Goal: Information Seeking & Learning: Find contact information

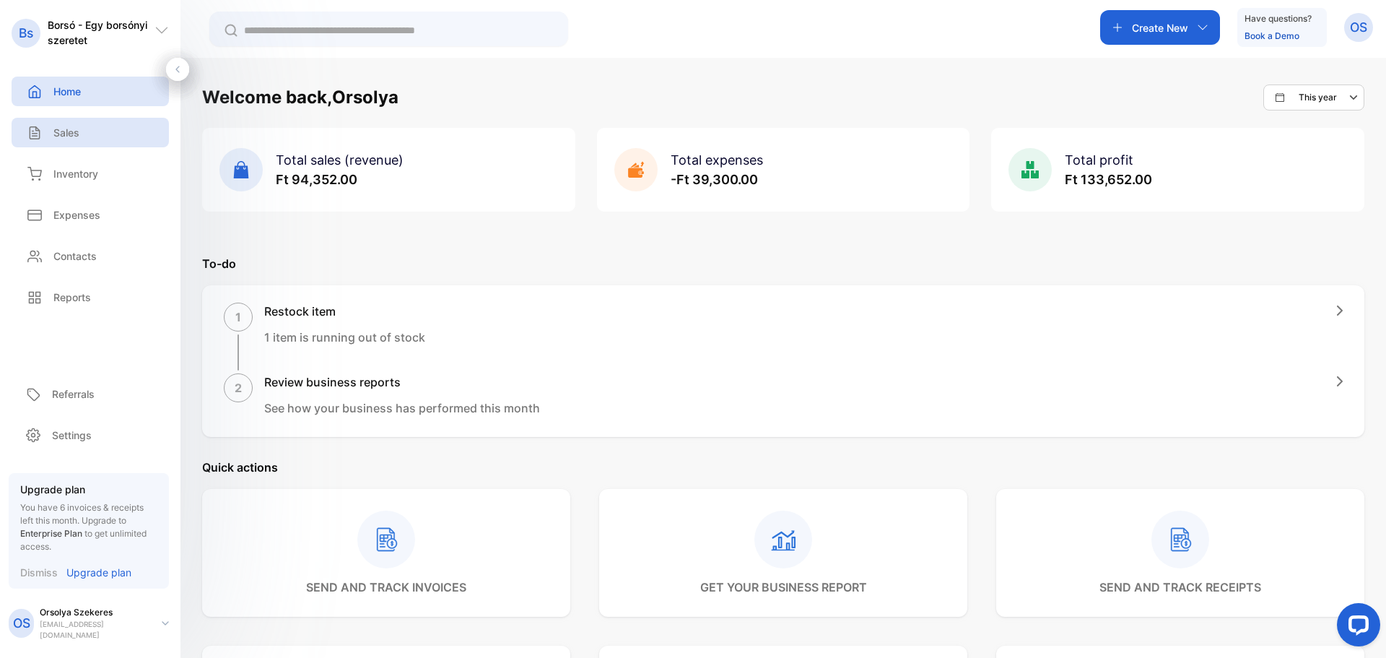
click at [74, 133] on p "Sales" at bounding box center [66, 132] width 26 height 15
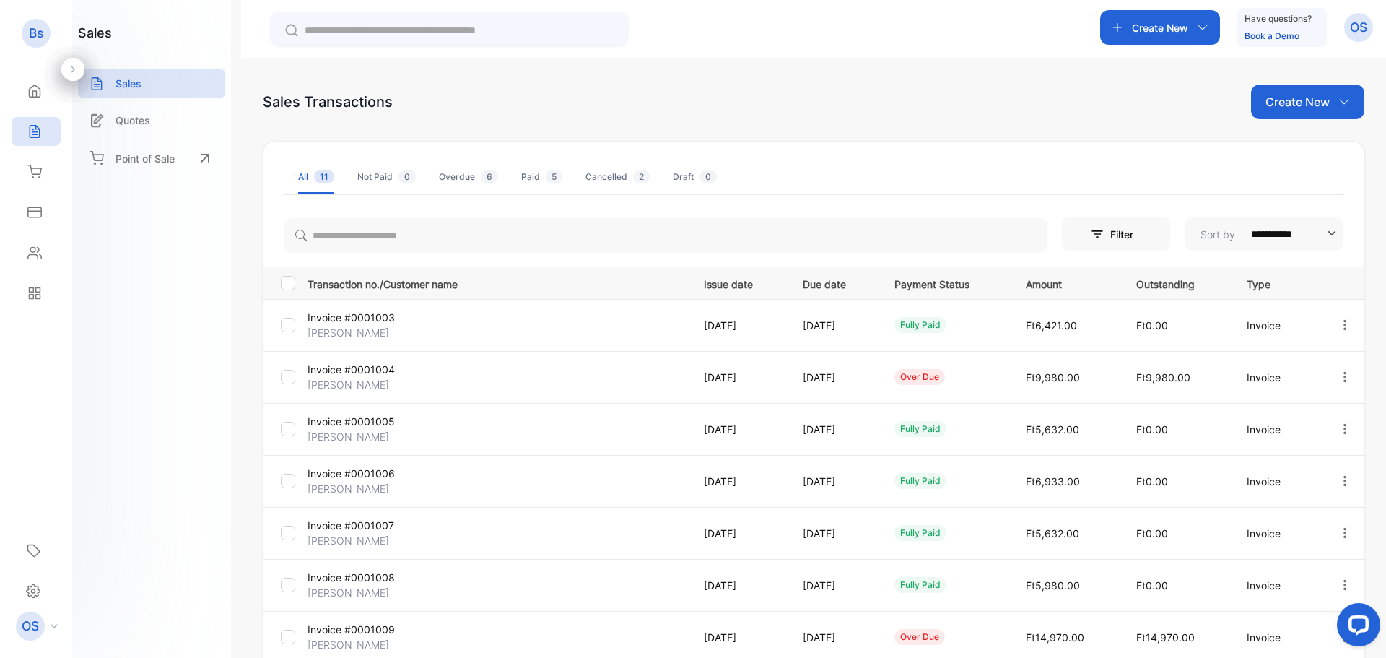
click at [415, 494] on p "[PERSON_NAME]" at bounding box center [371, 488] width 126 height 15
drag, startPoint x: 370, startPoint y: 537, endPoint x: 353, endPoint y: 539, distance: 17.6
click at [354, 540] on p "[PERSON_NAME]" at bounding box center [371, 540] width 126 height 15
click at [352, 535] on p "[PERSON_NAME]" at bounding box center [371, 540] width 126 height 15
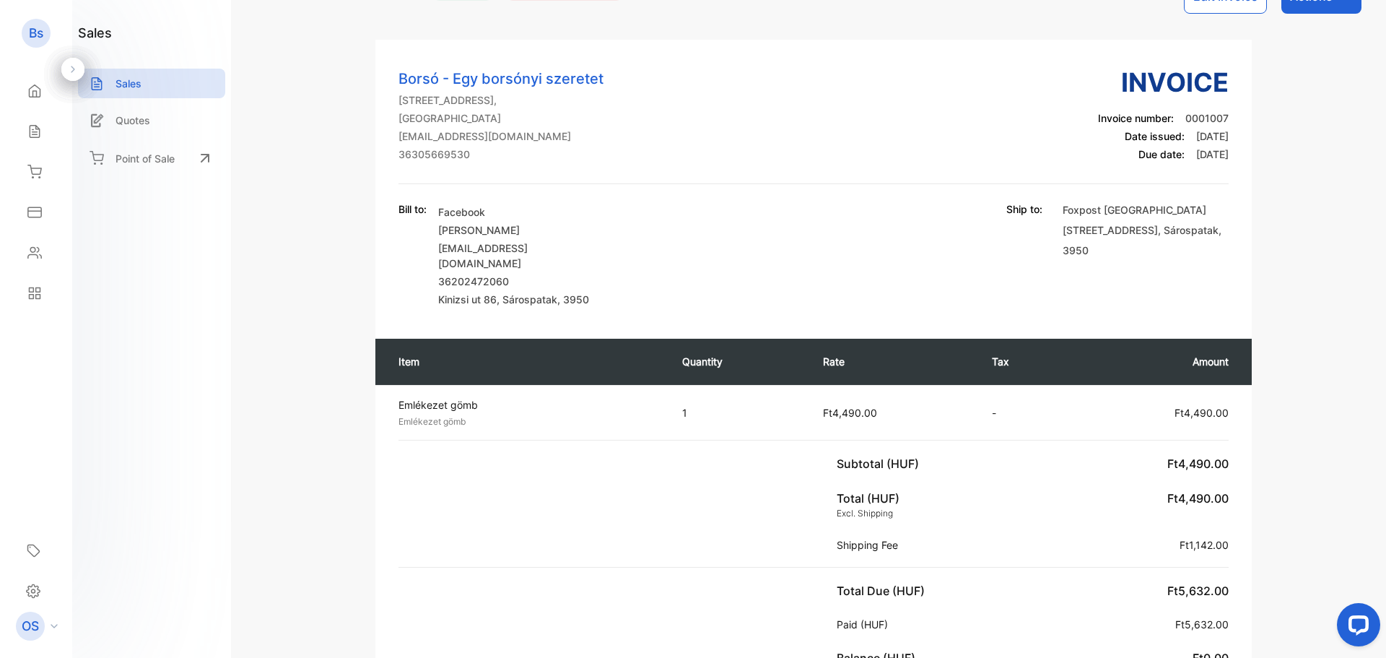
scroll to position [46, 0]
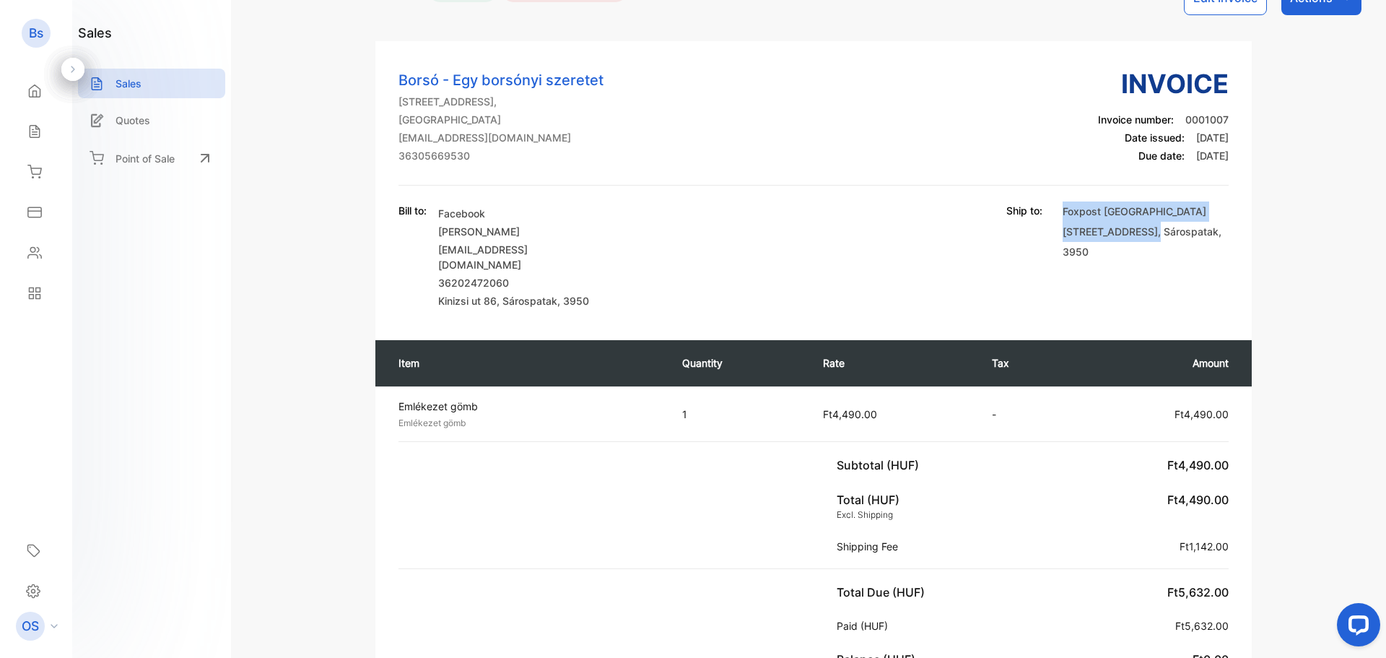
drag, startPoint x: 1059, startPoint y: 214, endPoint x: 1238, endPoint y: 221, distance: 178.5
click at [1238, 221] on div "Borsó - Egy borsónyi szeretet [STREET_ADDRESS] [EMAIL_ADDRESS][DOMAIN_NAME] 363…" at bounding box center [814, 186] width 877 height 244
copy p "Foxpost [GEOGRAPHIC_DATA][STREET_ADDRESS] ,"
drag, startPoint x: 439, startPoint y: 231, endPoint x: 556, endPoint y: 228, distance: 117.0
click at [556, 228] on p "[PERSON_NAME]" at bounding box center [521, 231] width 166 height 15
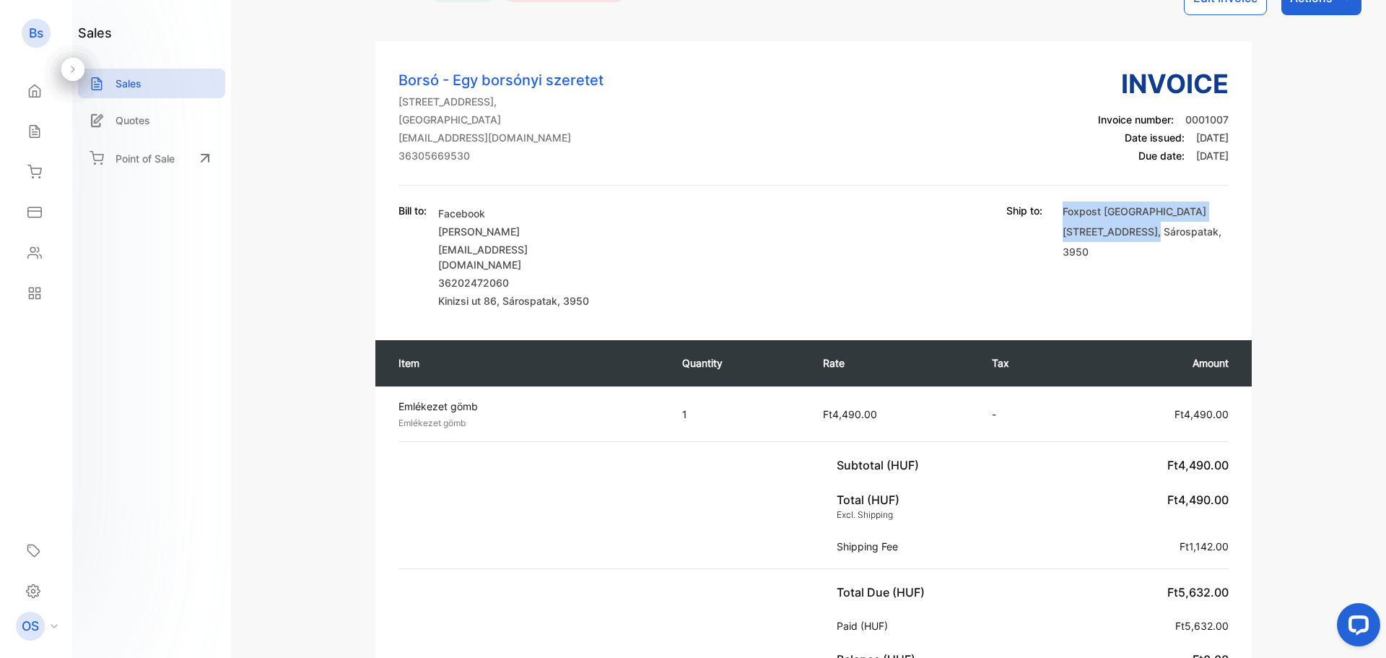
copy p "[PERSON_NAME]"
drag, startPoint x: 438, startPoint y: 266, endPoint x: 539, endPoint y: 275, distance: 102.2
click at [539, 275] on div "Bill to: Facebook [PERSON_NAME] Orosz [EMAIL_ADDRESS][DOMAIN_NAME] 36202472060 …" at bounding box center [502, 255] width 206 height 105
click at [549, 275] on p "36202472060" at bounding box center [521, 282] width 166 height 15
drag, startPoint x: 442, startPoint y: 272, endPoint x: 564, endPoint y: 269, distance: 122.1
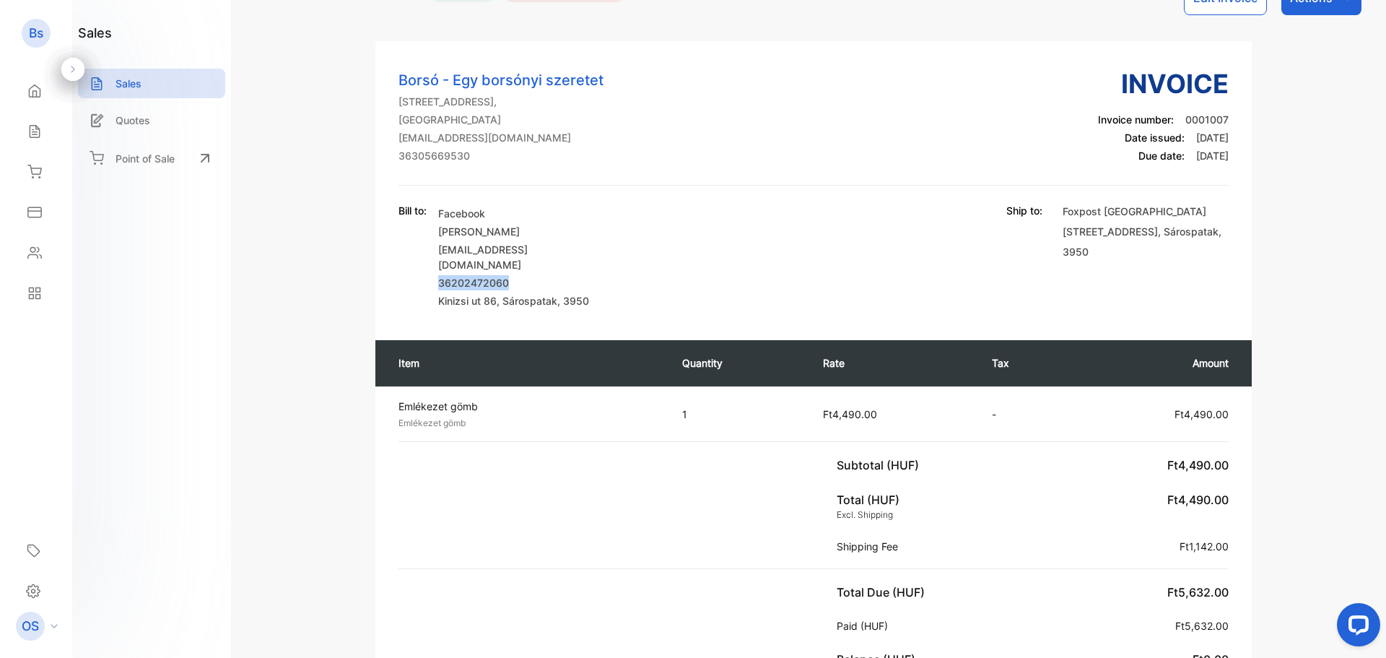
click at [564, 275] on p "36202472060" at bounding box center [521, 282] width 166 height 15
copy p "36202472060"
drag, startPoint x: 573, startPoint y: 253, endPoint x: 442, endPoint y: 243, distance: 131.0
click at [442, 243] on p "[EMAIL_ADDRESS][DOMAIN_NAME]" at bounding box center [521, 257] width 166 height 30
copy p "[EMAIL_ADDRESS][DOMAIN_NAME]"
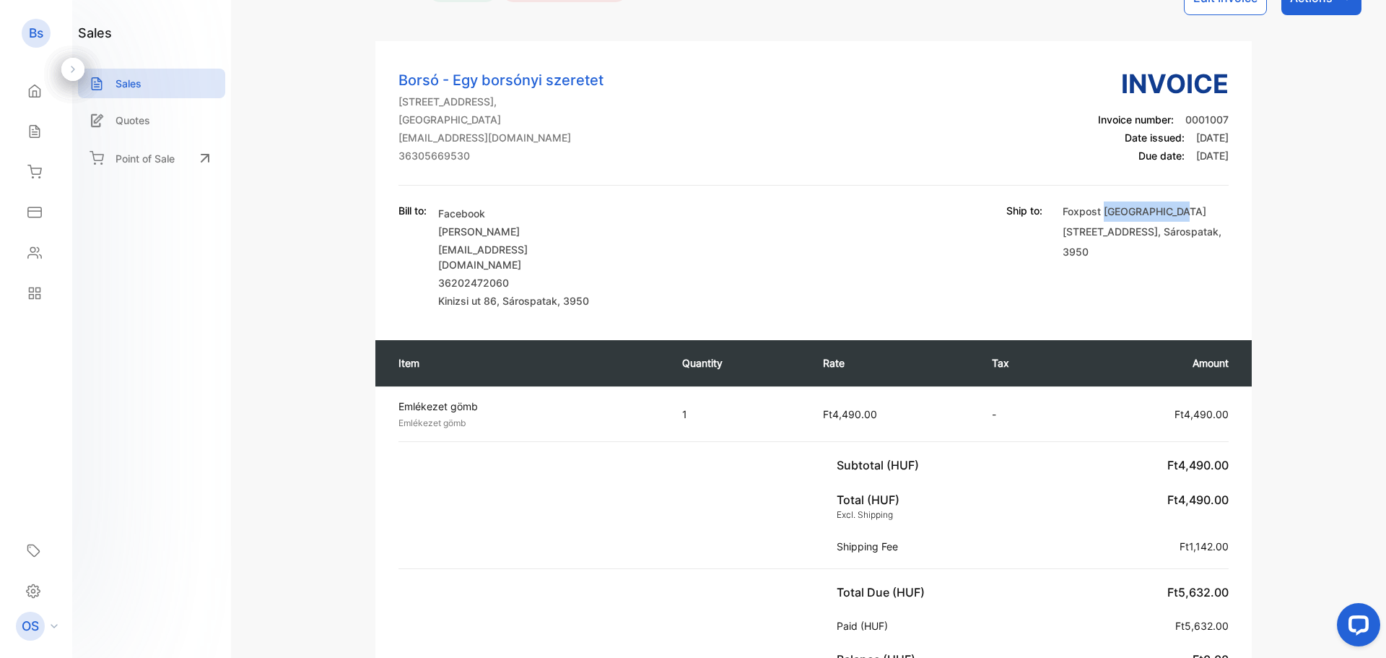
drag, startPoint x: 1103, startPoint y: 209, endPoint x: 1165, endPoint y: 220, distance: 62.3
click at [1165, 220] on p "Foxpost Reál [STREET_ADDRESS]" at bounding box center [1146, 231] width 166 height 61
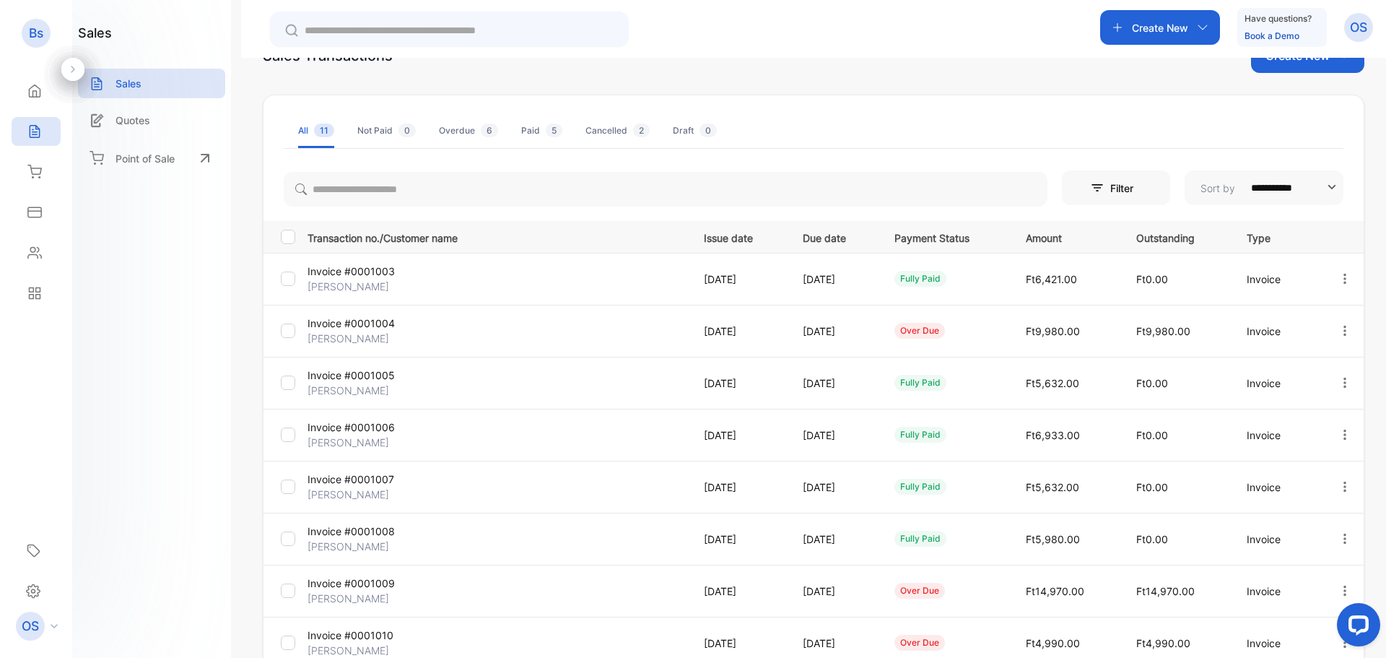
click at [412, 537] on p "Invoice #0001008" at bounding box center [371, 531] width 126 height 15
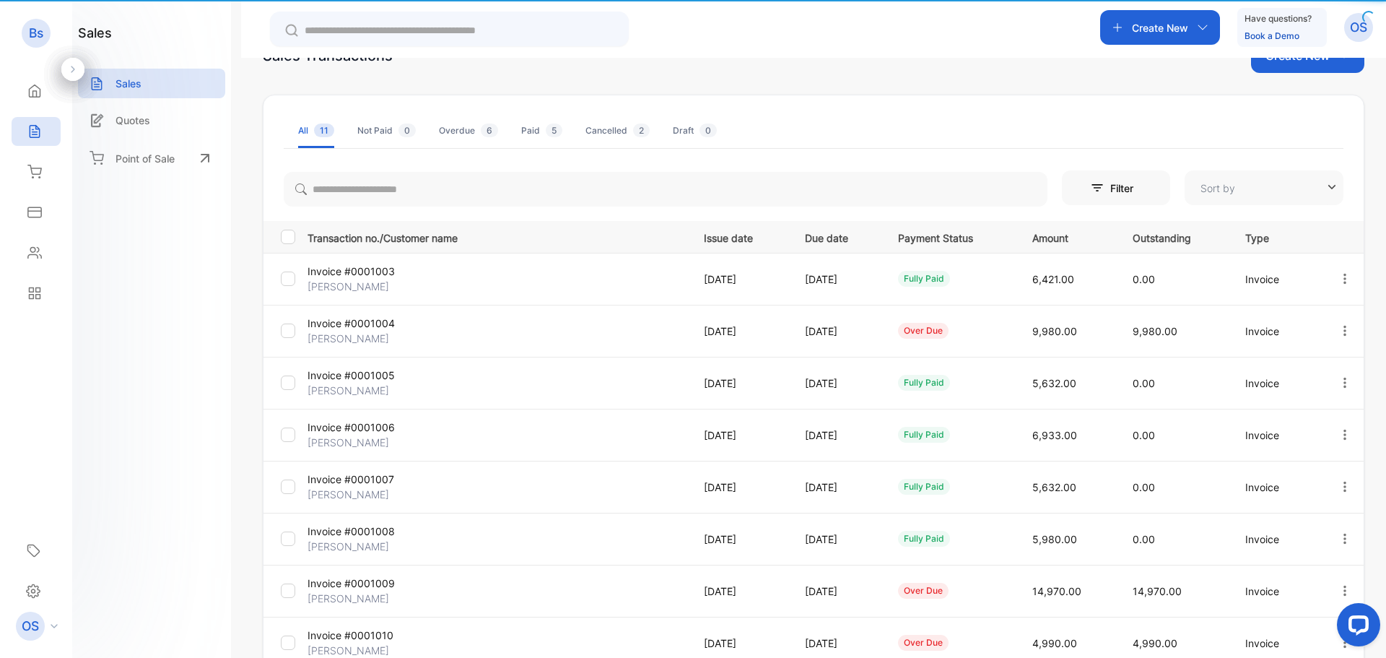
type input "**********"
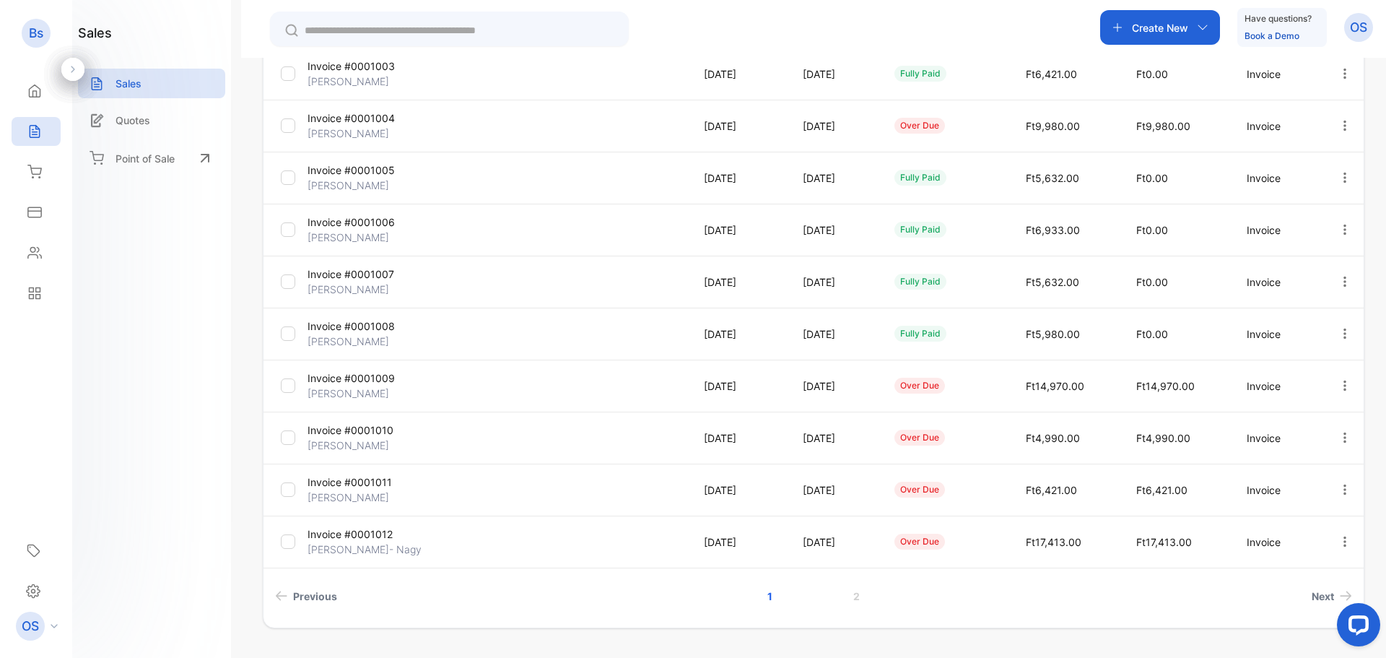
scroll to position [263, 0]
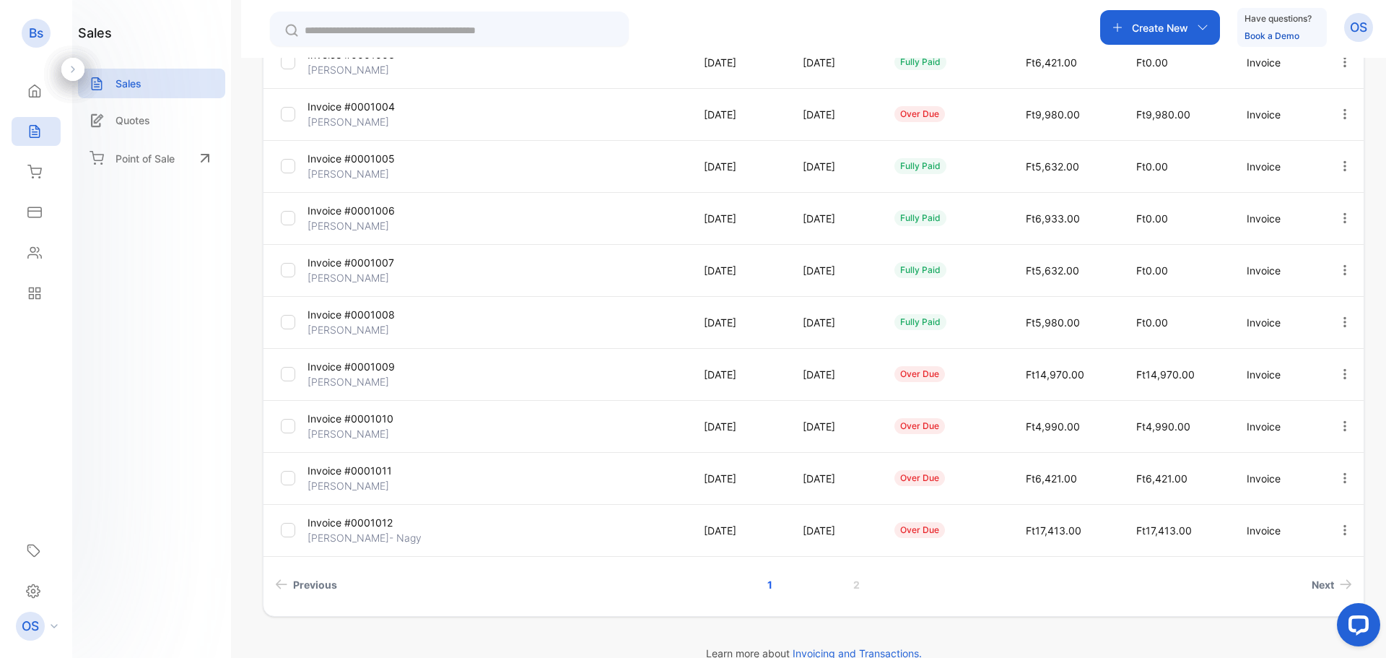
drag, startPoint x: 837, startPoint y: 584, endPoint x: 871, endPoint y: 584, distance: 33.9
click at [837, 584] on link "2" at bounding box center [856, 584] width 41 height 27
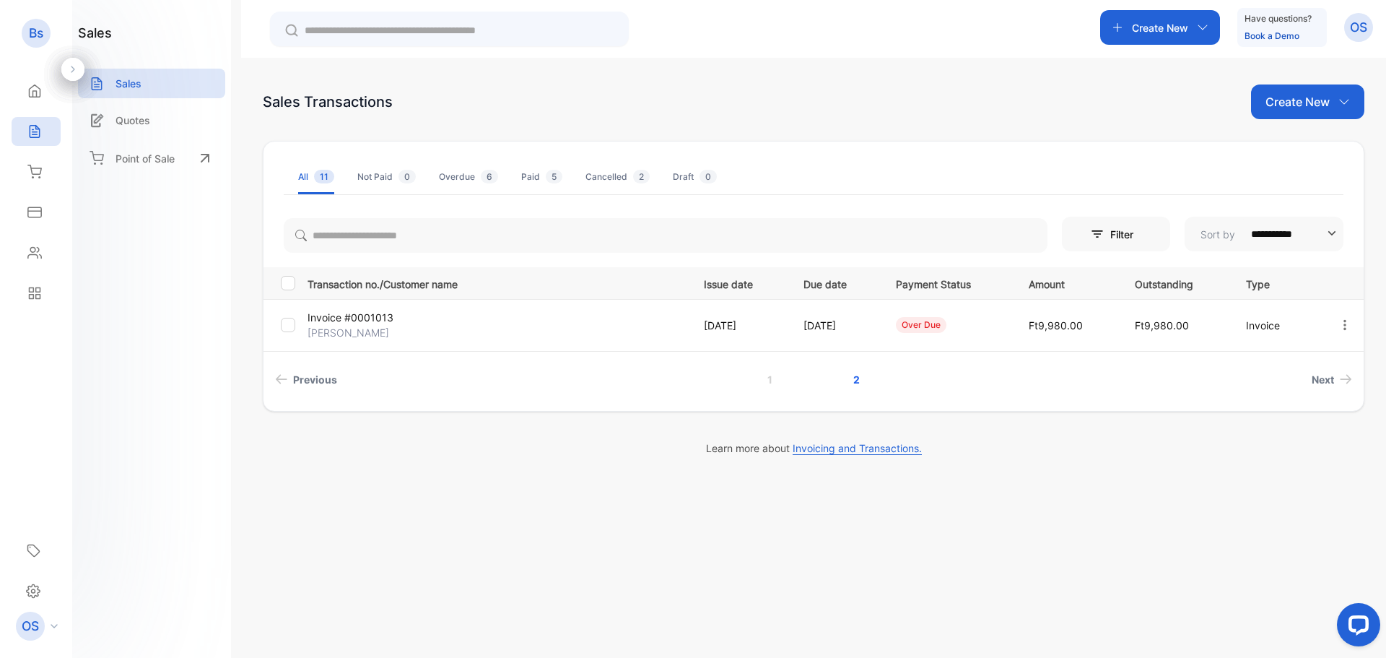
scroll to position [0, 0]
click at [285, 376] on icon "Previous page" at bounding box center [281, 379] width 12 height 10
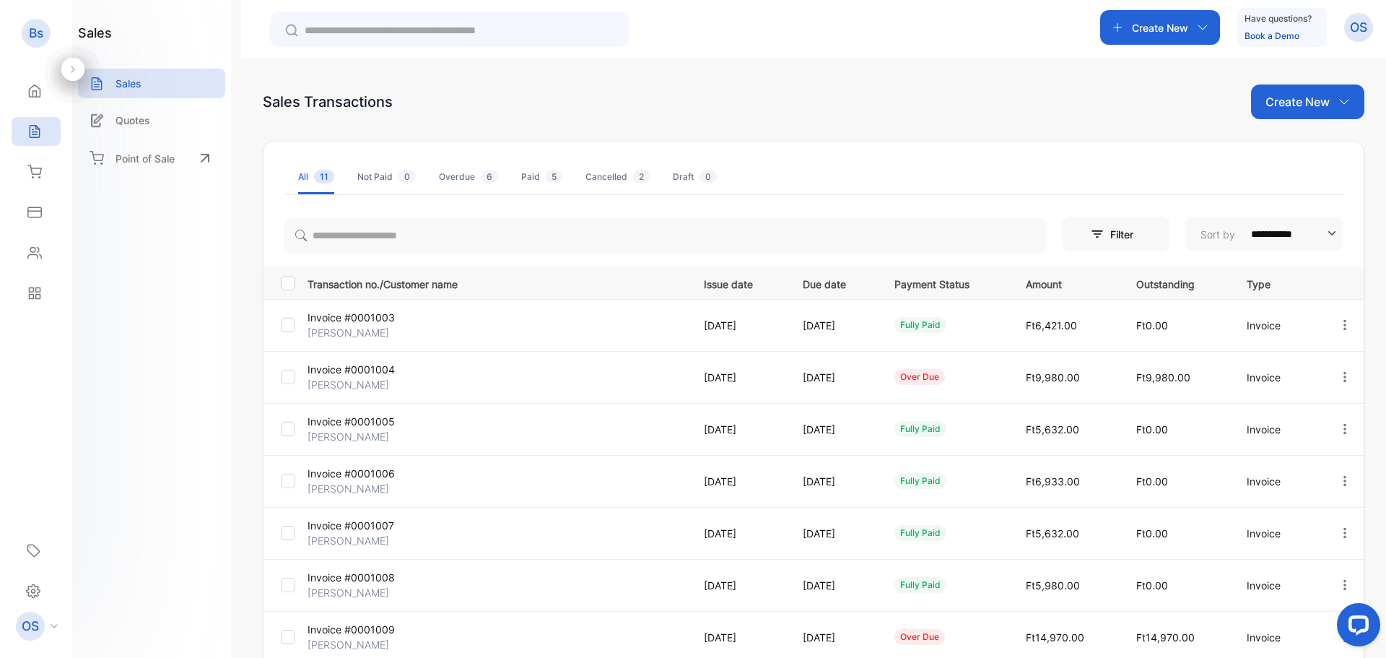
click at [451, 318] on td "Invoice #0001003 [PERSON_NAME]" at bounding box center [494, 325] width 385 height 52
click at [386, 323] on p "Invoice #0001003" at bounding box center [371, 317] width 126 height 15
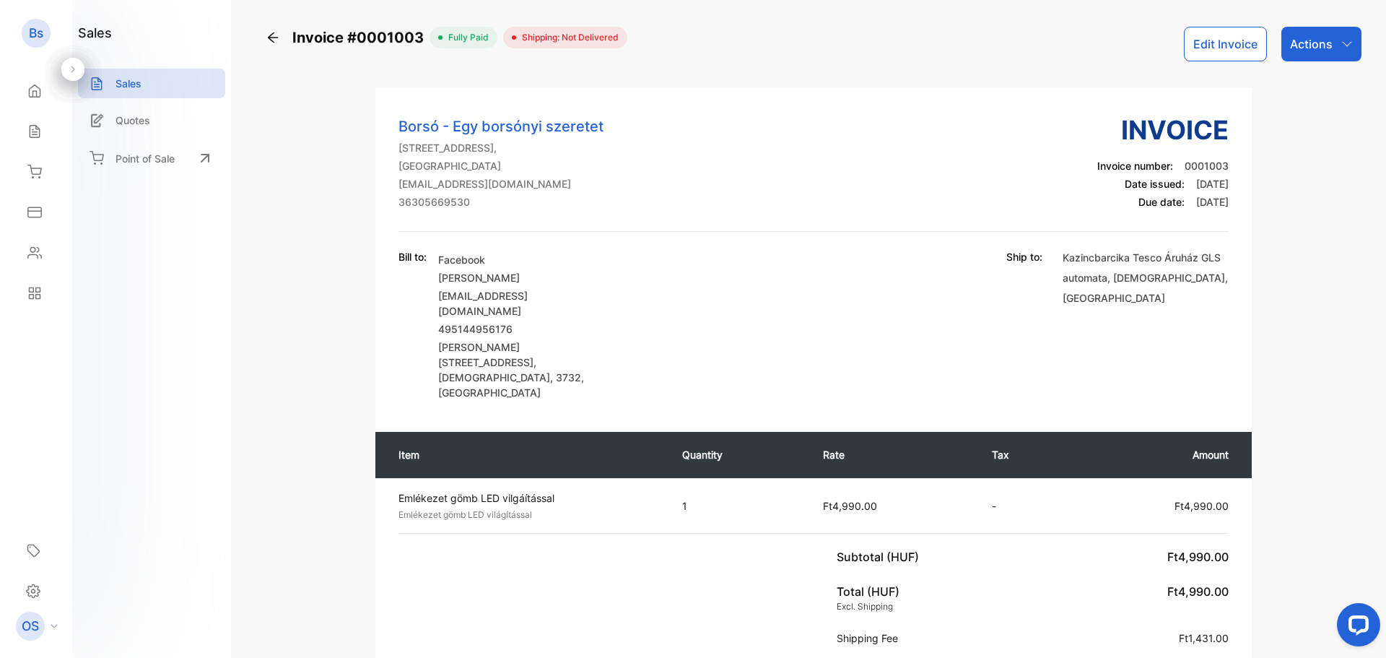
click at [272, 45] on div "Invoice #0001003" at bounding box center [348, 38] width 164 height 22
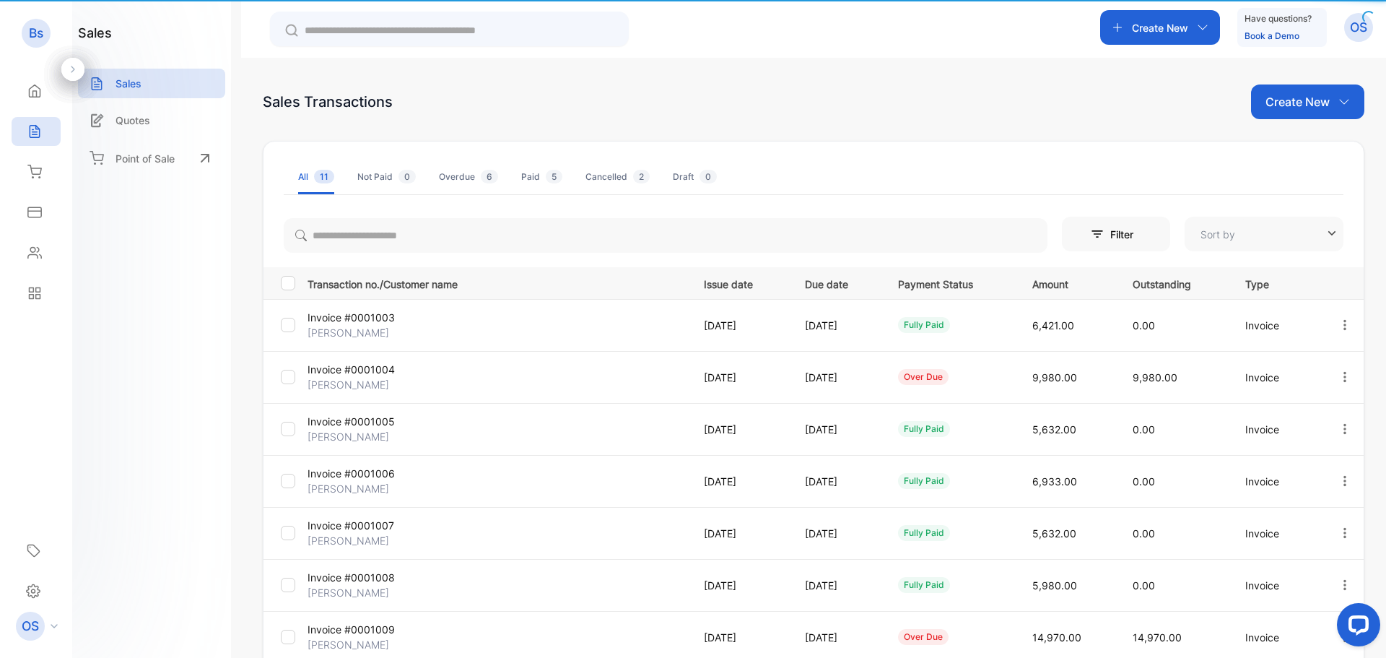
type input "**********"
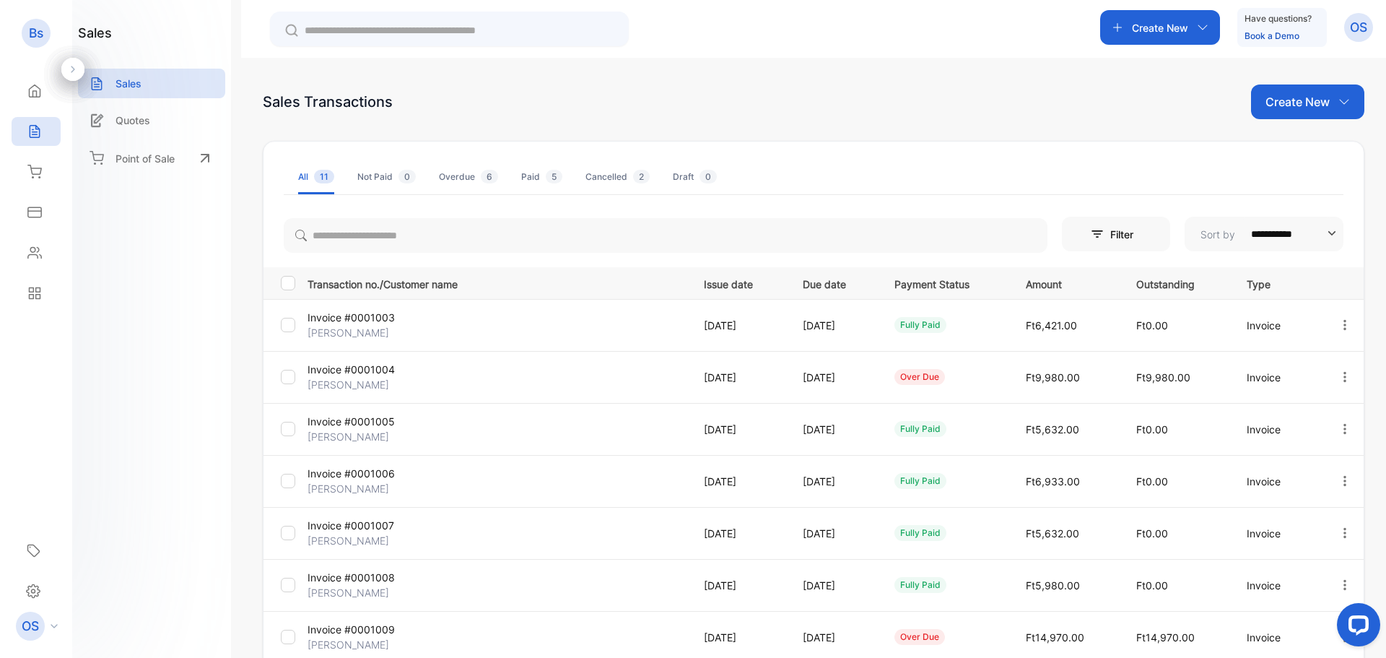
click at [355, 490] on p "[PERSON_NAME]" at bounding box center [371, 488] width 126 height 15
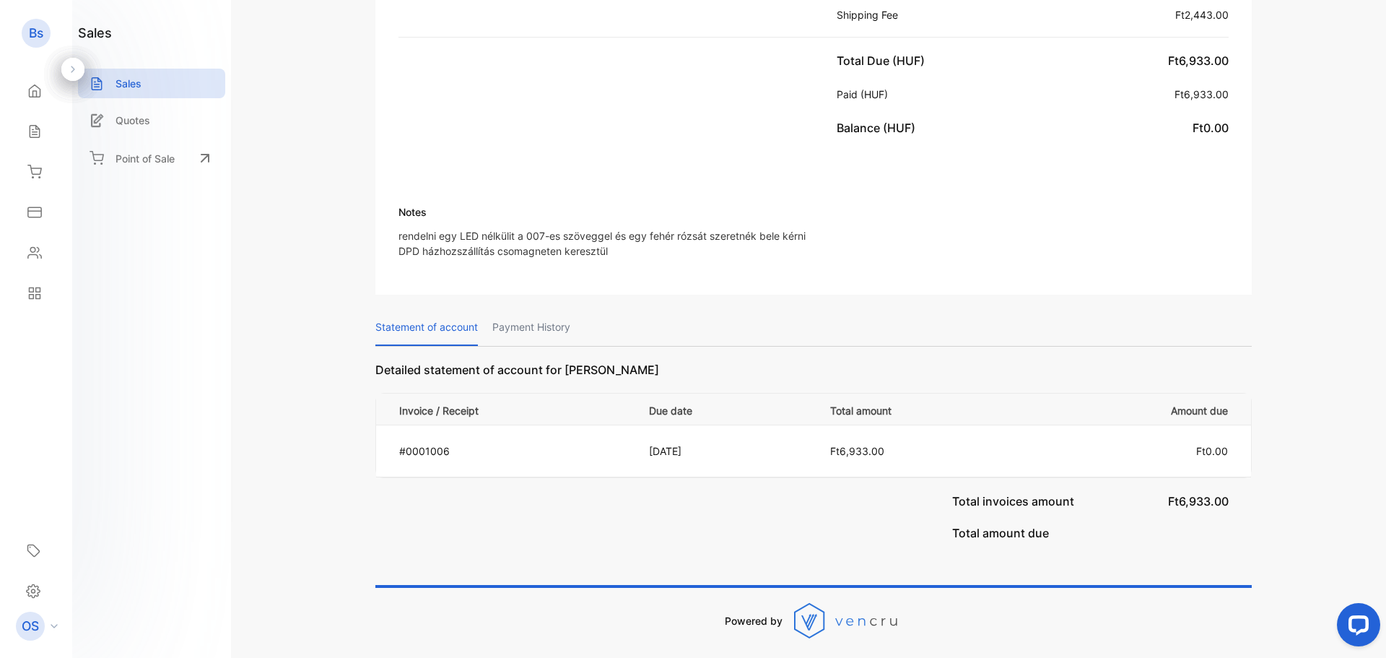
scroll to position [361, 0]
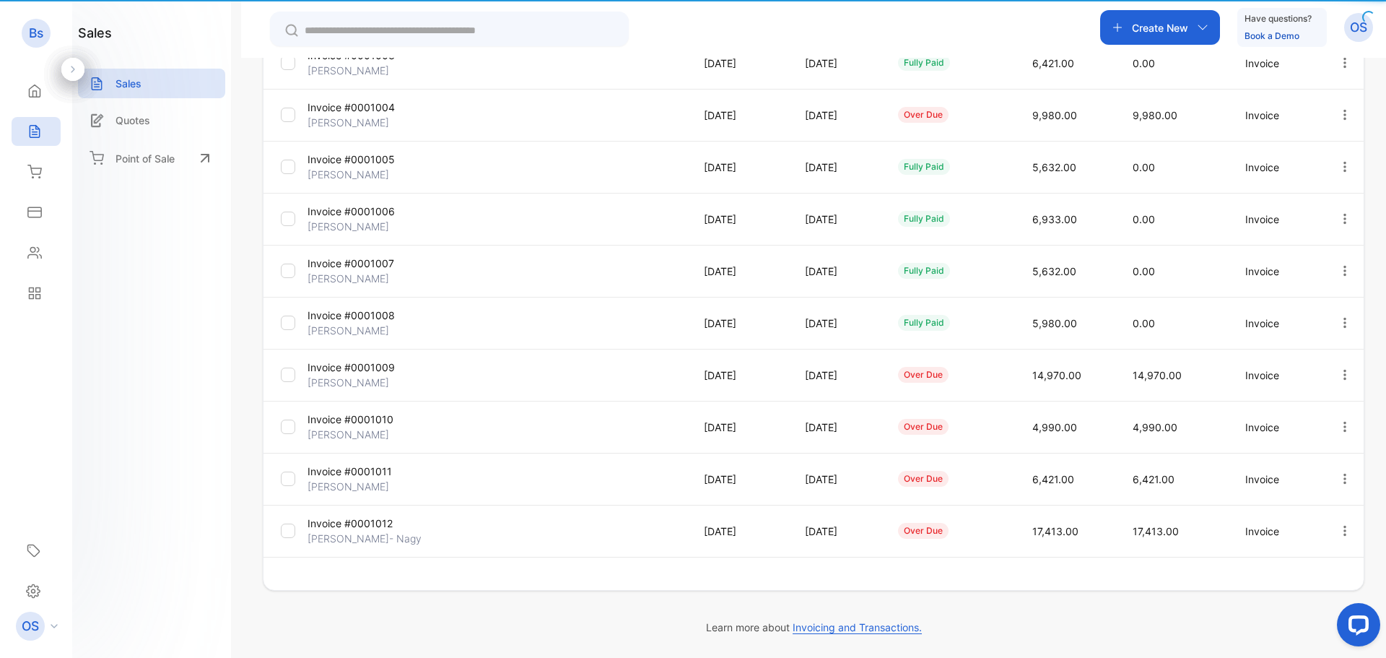
type input "**********"
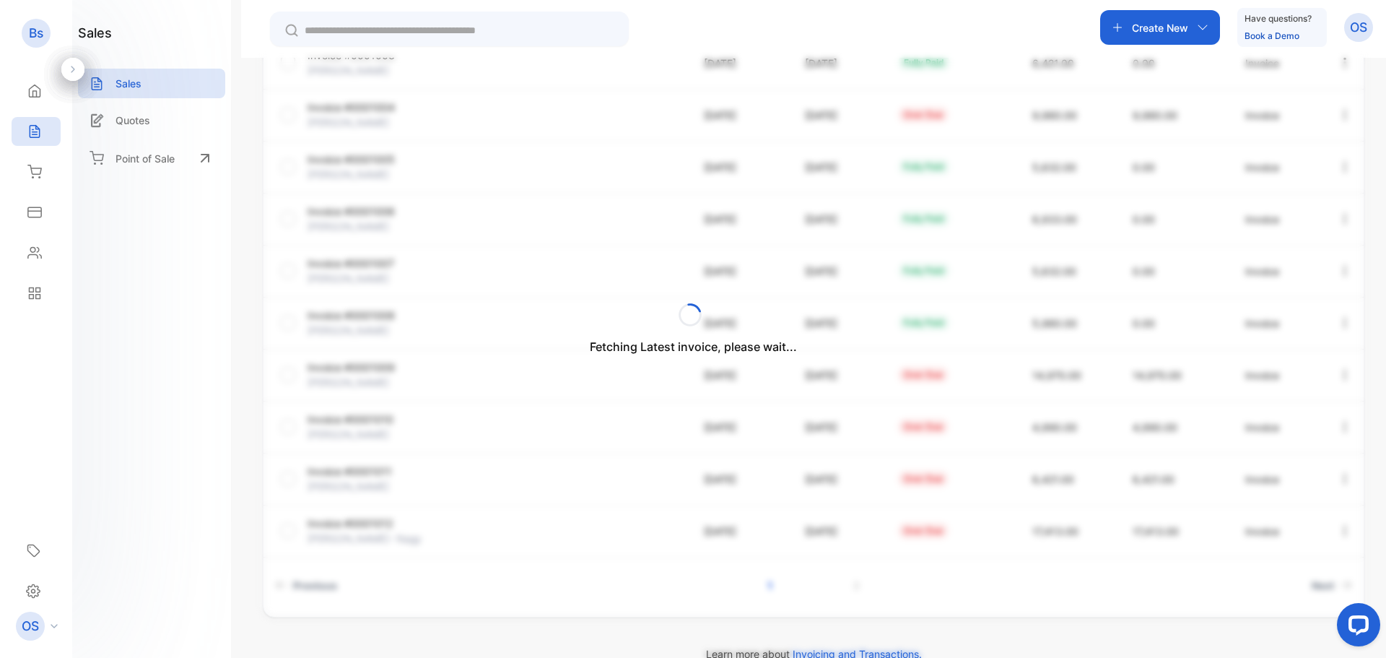
scroll to position [289, 0]
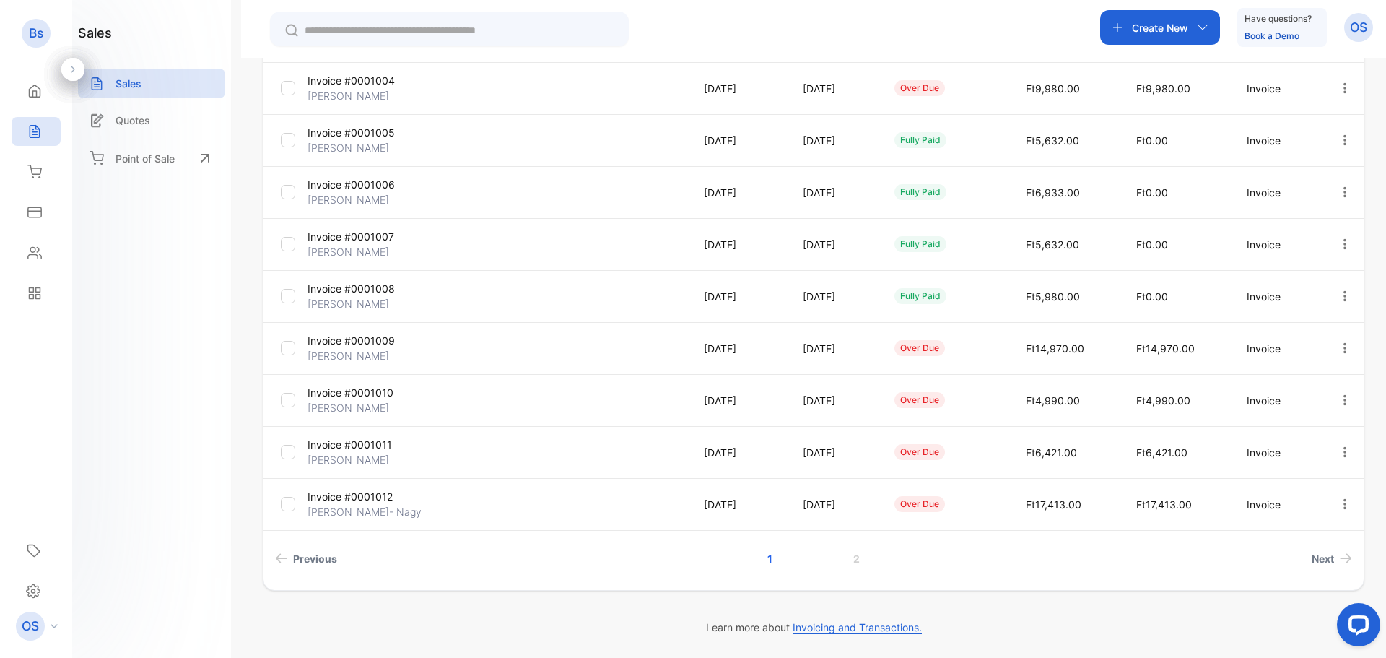
click at [415, 294] on p "Invoice #0001008" at bounding box center [371, 288] width 126 height 15
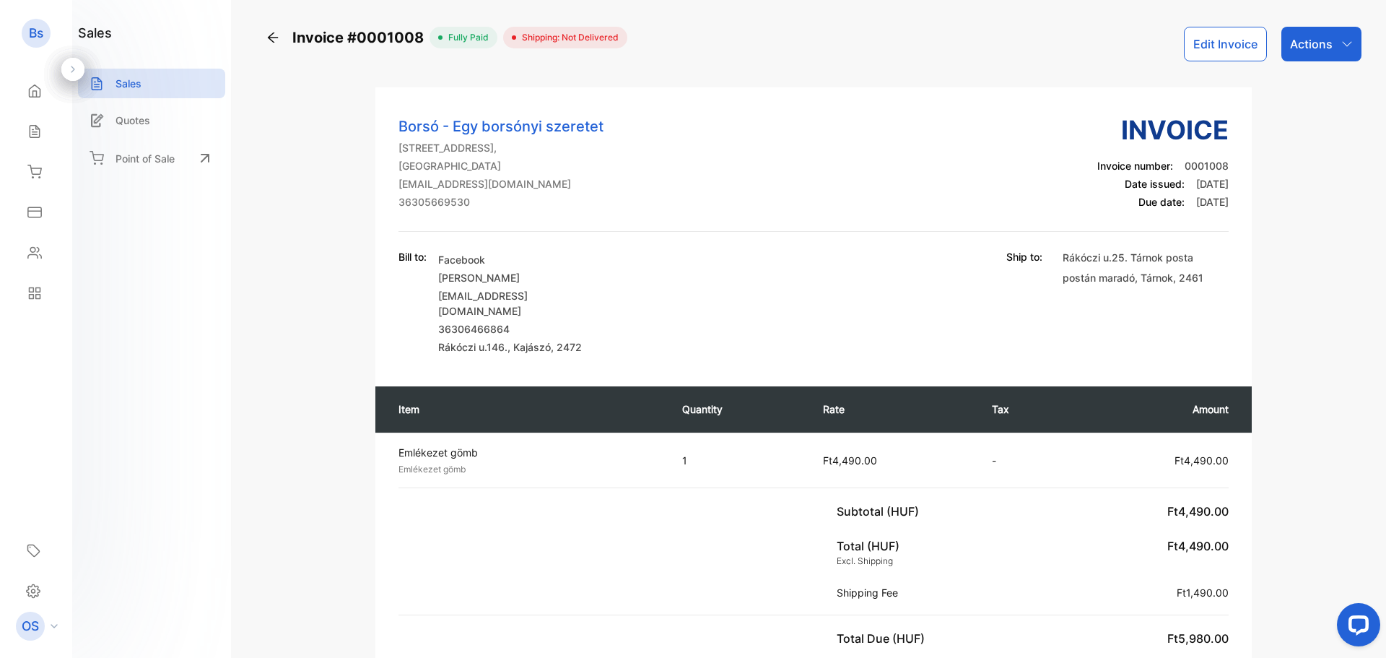
drag, startPoint x: 440, startPoint y: 276, endPoint x: 624, endPoint y: 283, distance: 183.6
click at [624, 283] on div "Bill to: Facebook [PERSON_NAME] [EMAIL_ADDRESS][DOMAIN_NAME] 36306466864 [PERSO…" at bounding box center [814, 301] width 830 height 105
copy p "[PERSON_NAME]"
drag, startPoint x: 439, startPoint y: 298, endPoint x: 615, endPoint y: 298, distance: 175.5
click at [615, 298] on div "Bill to: Facebook [PERSON_NAME] [EMAIL_ADDRESS][DOMAIN_NAME] 36306466864 [PERSO…" at bounding box center [814, 301] width 830 height 105
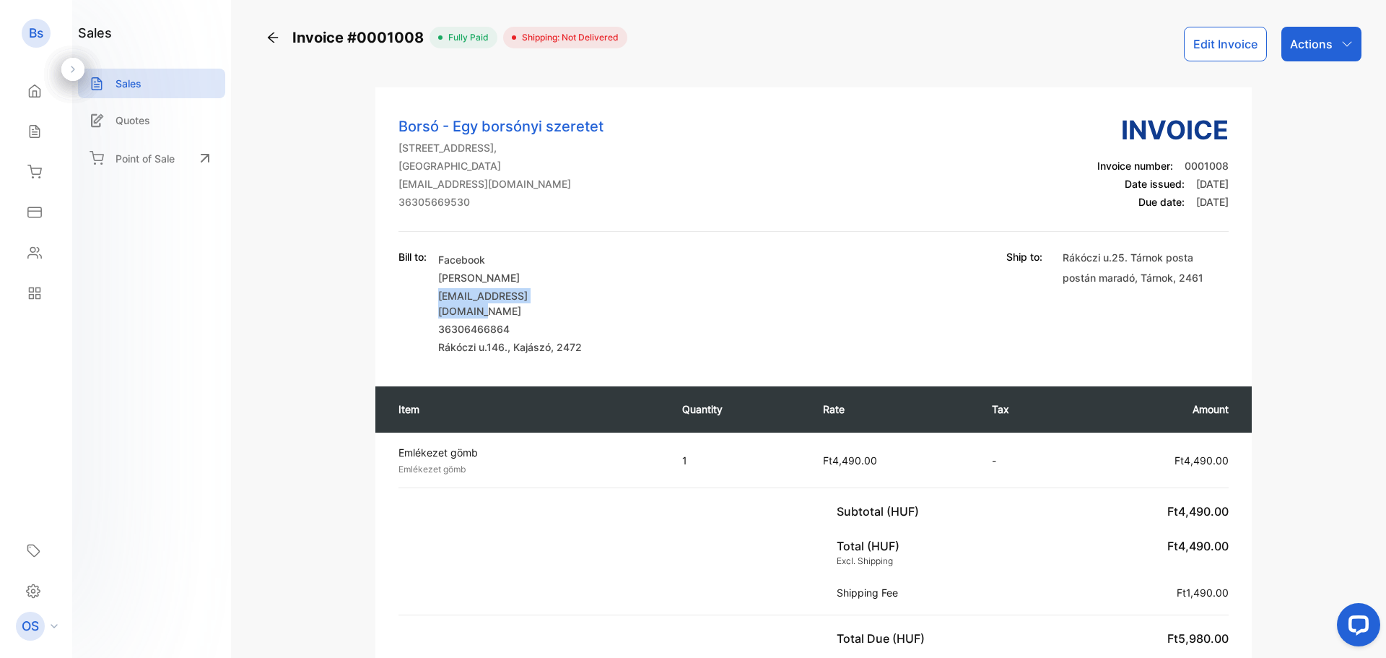
copy p "[EMAIL_ADDRESS][DOMAIN_NAME]"
drag, startPoint x: 453, startPoint y: 316, endPoint x: 743, endPoint y: 322, distance: 289.6
click at [743, 322] on div "Bill to: Facebook [PERSON_NAME] [EMAIL_ADDRESS][DOMAIN_NAME] 36306466864 [PERSO…" at bounding box center [814, 301] width 830 height 105
click at [523, 321] on p "36306466864" at bounding box center [521, 328] width 166 height 15
click at [474, 321] on p "36306466864" at bounding box center [521, 328] width 166 height 15
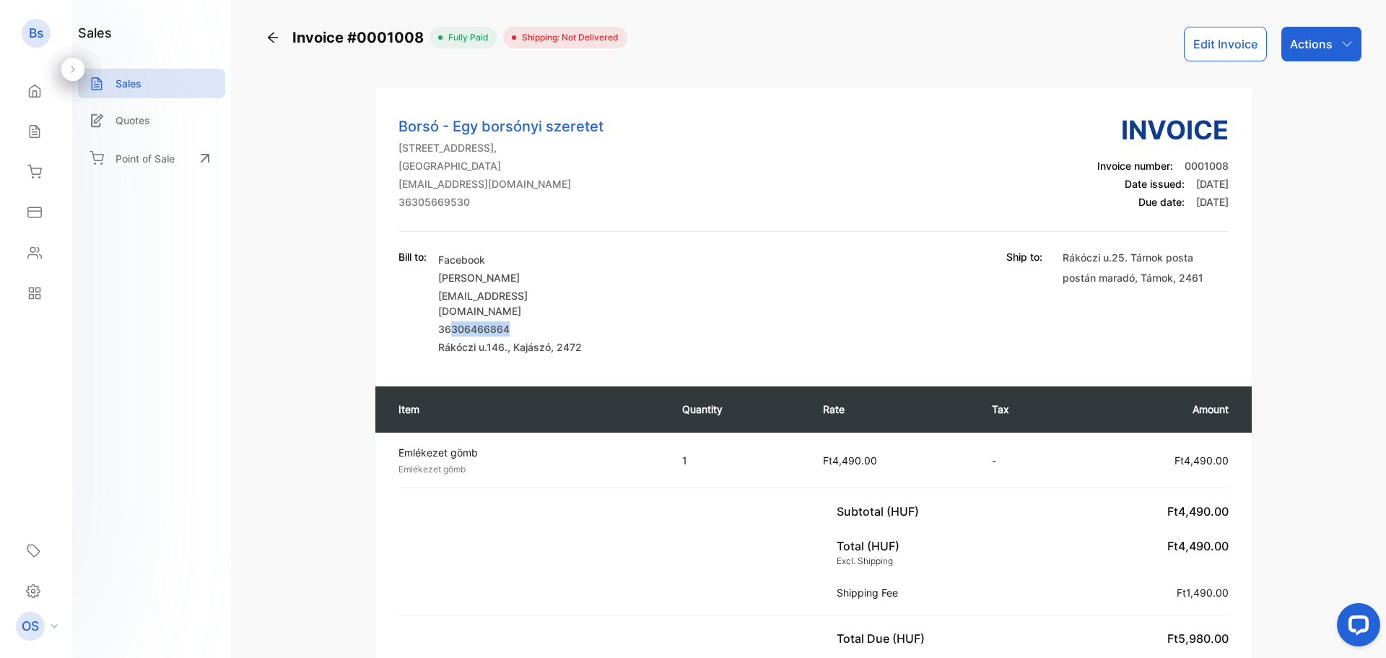
drag, startPoint x: 451, startPoint y: 314, endPoint x: 555, endPoint y: 308, distance: 104.1
click at [555, 321] on p "36306466864" at bounding box center [521, 328] width 166 height 15
copy p "306466864"
